Goal: Task Accomplishment & Management: Complete application form

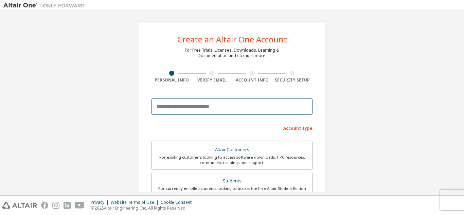
drag, startPoint x: 0, startPoint y: 0, endPoint x: 217, endPoint y: 110, distance: 243.1
click at [217, 110] on input "email" at bounding box center [232, 107] width 161 height 16
type input "**********"
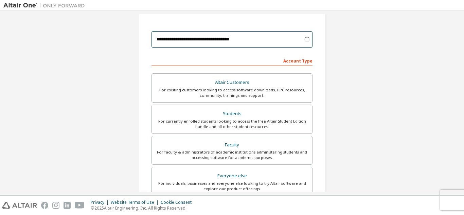
scroll to position [68, 0]
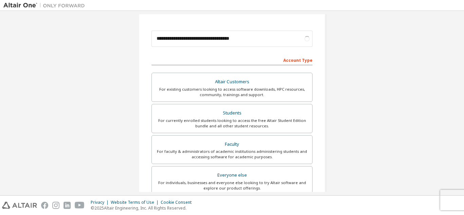
click at [220, 128] on div "For currently enrolled students looking to access the free Altair Student Editi…" at bounding box center [232, 123] width 152 height 11
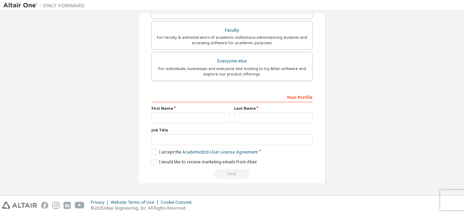
scroll to position [181, 0]
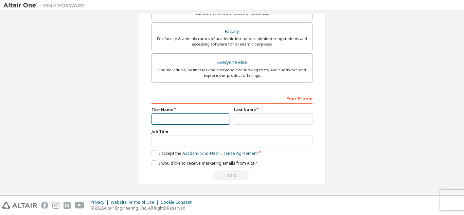
click at [190, 119] on input "text" at bounding box center [191, 118] width 78 height 11
type input "******"
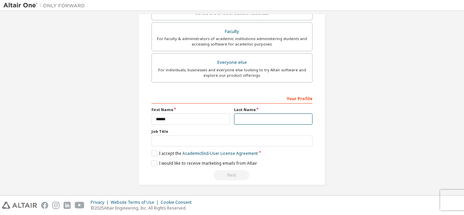
click at [250, 121] on input "text" at bounding box center [273, 118] width 78 height 11
type input "*******"
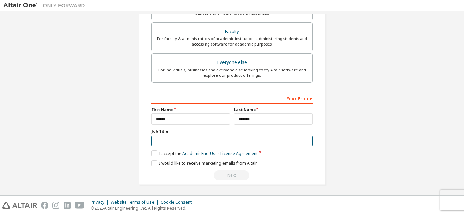
click at [232, 141] on input "text" at bounding box center [232, 141] width 161 height 11
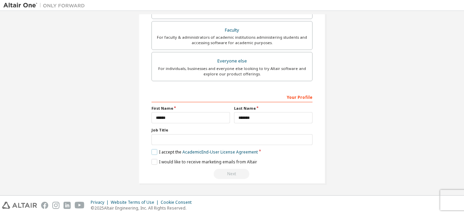
click at [153, 150] on label "I accept the Academic End-User License Agreement" at bounding box center [205, 152] width 106 height 6
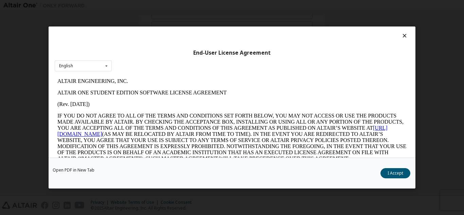
scroll to position [0, 0]
click at [405, 172] on button "I Accept" at bounding box center [395, 173] width 30 height 10
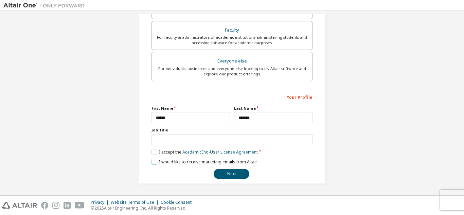
click at [153, 164] on label "I would like to receive marketing emails from Altair" at bounding box center [205, 162] width 106 height 6
click at [152, 160] on label "I would like to receive marketing emails from Altair" at bounding box center [205, 162] width 106 height 6
click at [240, 173] on button "Next" at bounding box center [232, 174] width 36 height 10
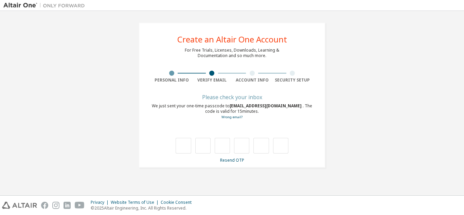
type input "*"
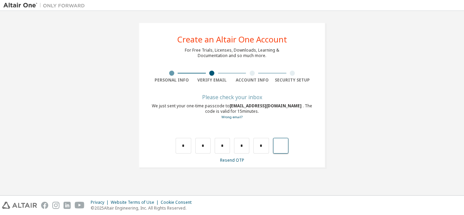
type input "*"
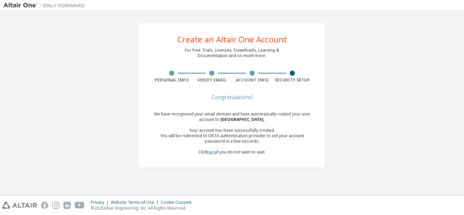
click at [209, 151] on link "here" at bounding box center [211, 152] width 9 height 6
